Goal: Check status: Check status

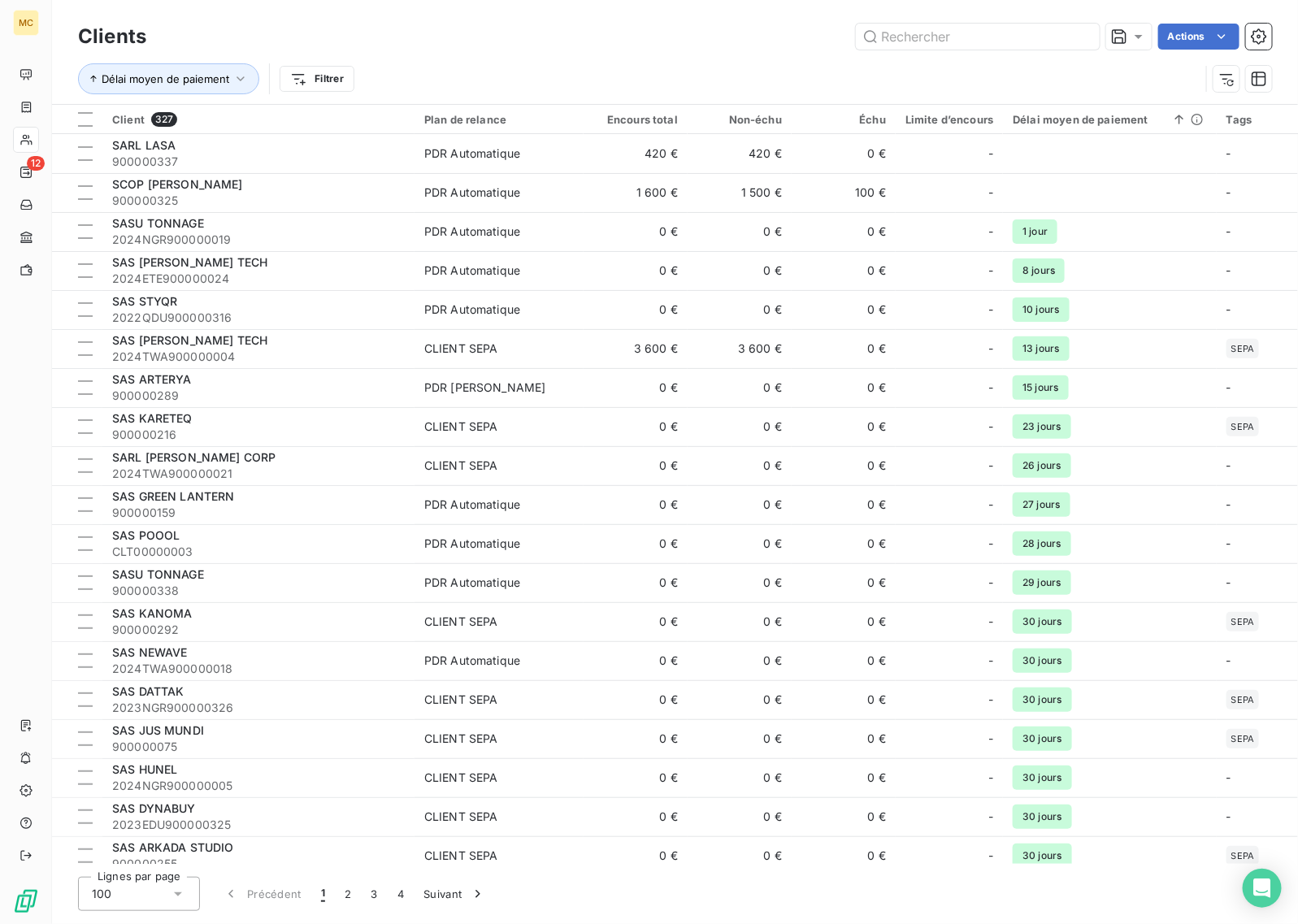
click at [915, 49] on div "Clients Actions" at bounding box center [674, 36] width 1194 height 34
click at [925, 41] on input "text" at bounding box center [977, 36] width 243 height 26
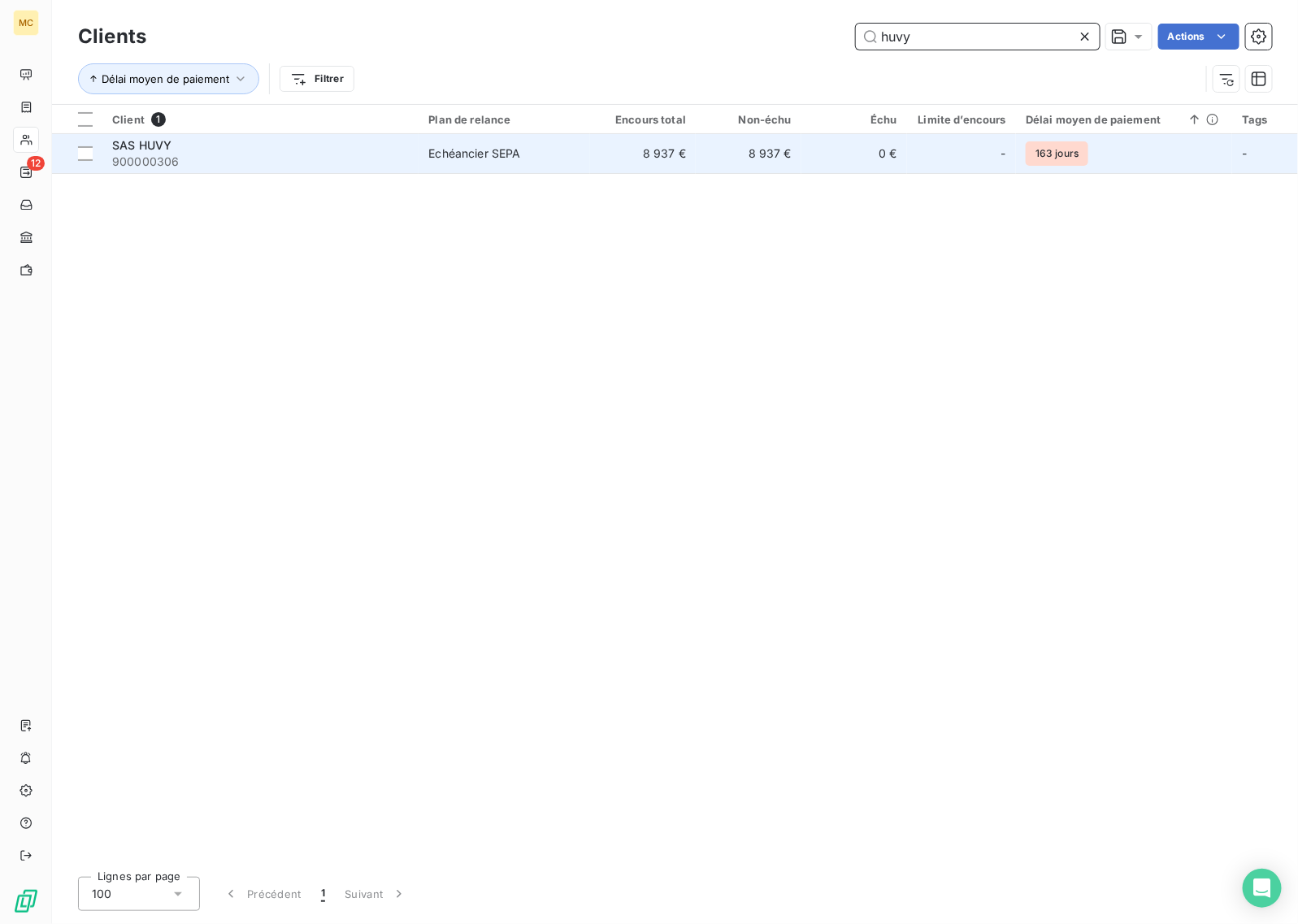
type input "huvy"
click at [704, 161] on td "8 937 €" at bounding box center [748, 154] width 106 height 39
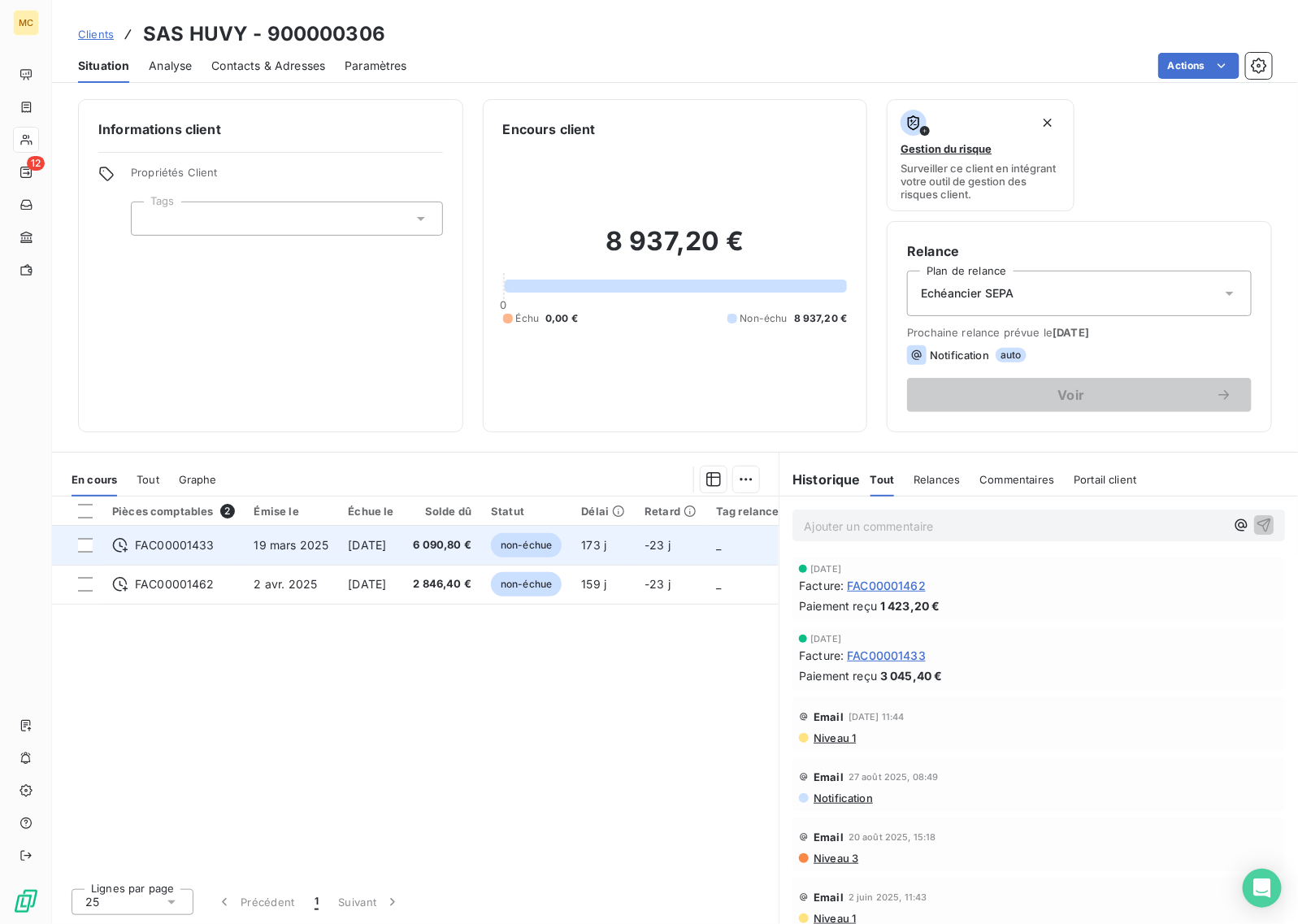
click at [473, 546] on span "6 090,80 €" at bounding box center [443, 545] width 59 height 16
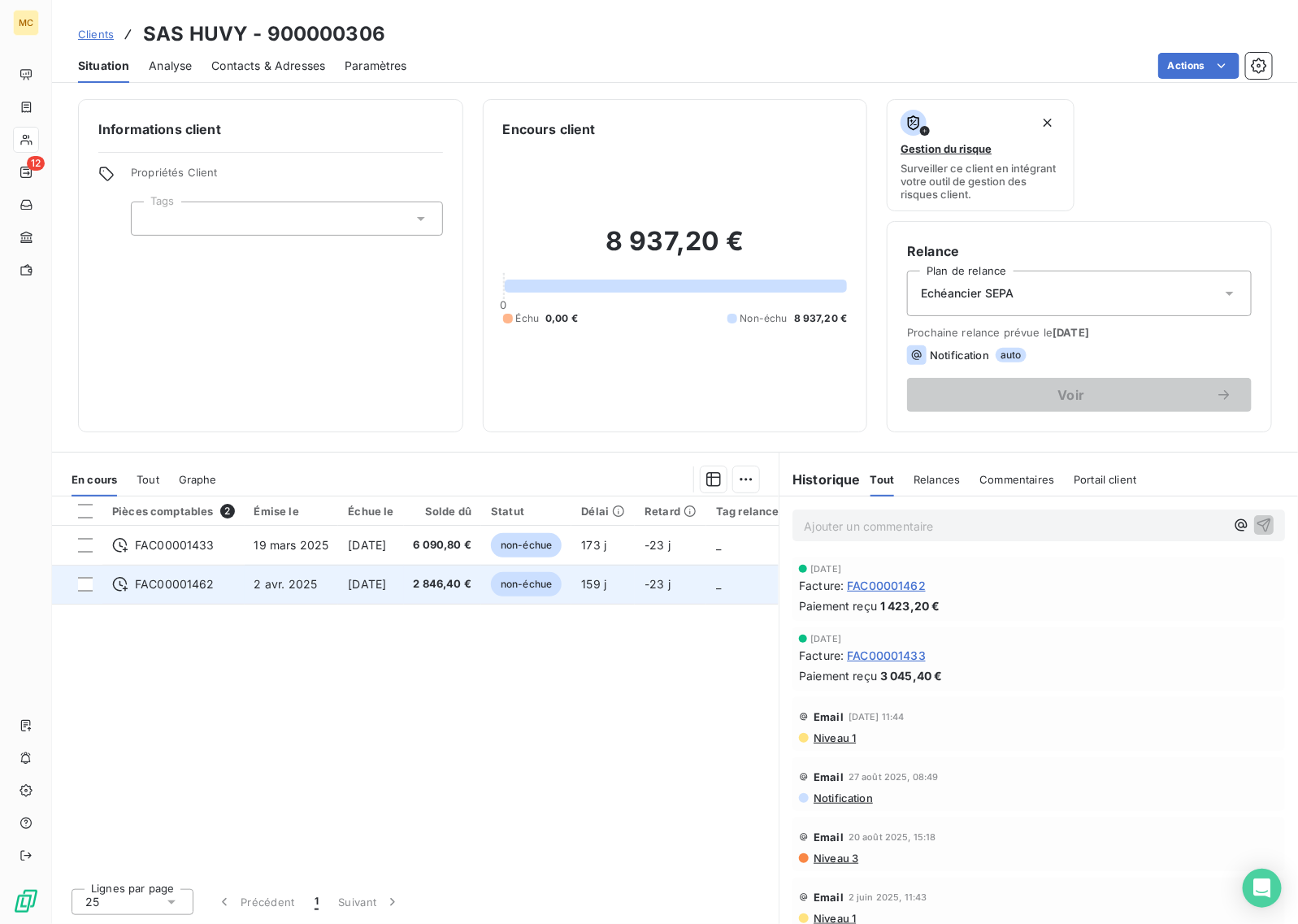
click at [454, 577] on span "2 846,40 €" at bounding box center [443, 584] width 59 height 16
